Goal: Navigation & Orientation: Find specific page/section

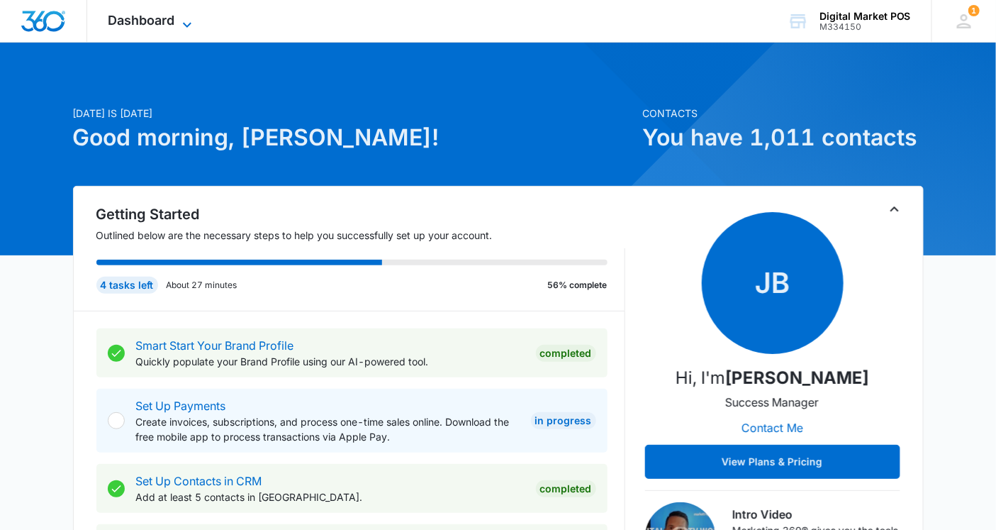
click at [136, 23] on span "Dashboard" at bounding box center [141, 20] width 67 height 15
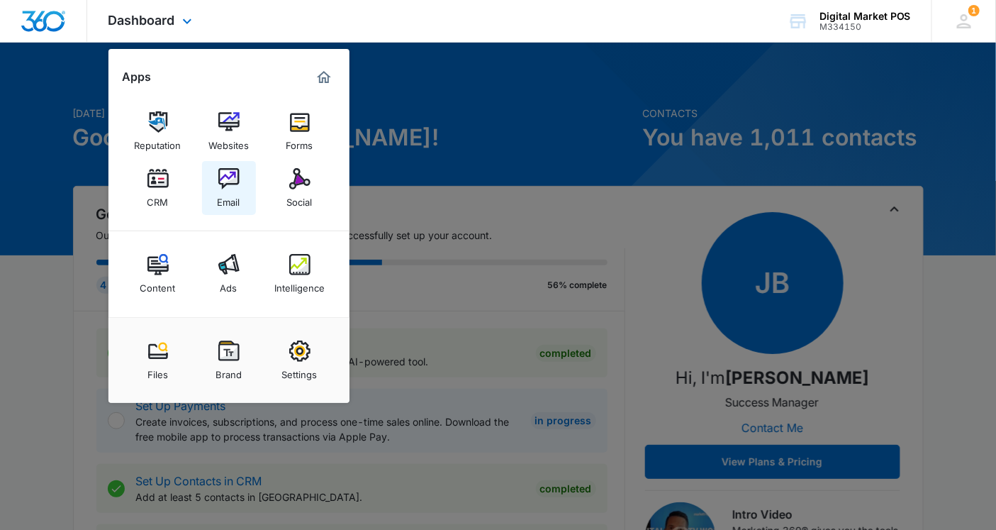
click at [224, 187] on img at bounding box center [228, 178] width 21 height 21
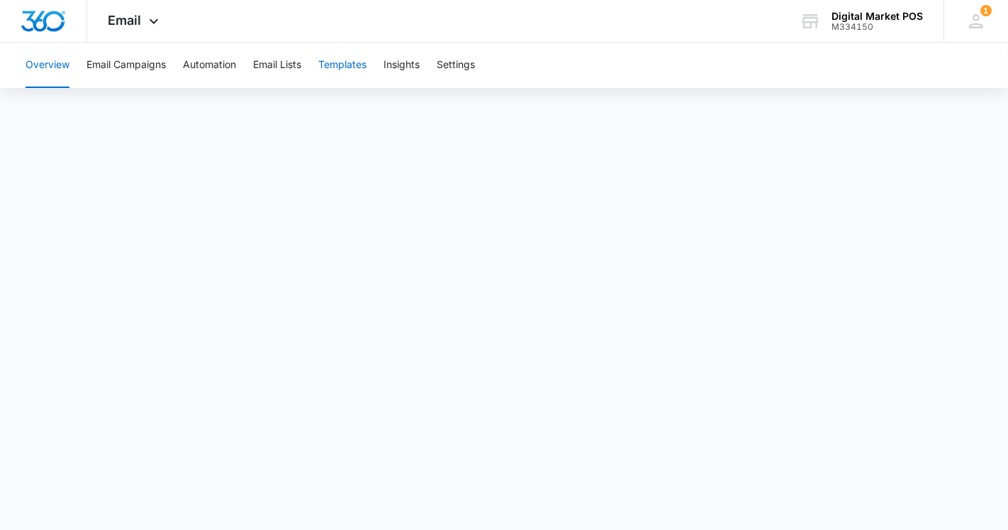
click at [345, 69] on button "Templates" at bounding box center [342, 65] width 48 height 45
click at [117, 68] on button "Email Campaigns" at bounding box center [125, 65] width 79 height 45
click at [51, 69] on button "Overview" at bounding box center [48, 65] width 44 height 45
